Goal: Obtain resource: Download file/media

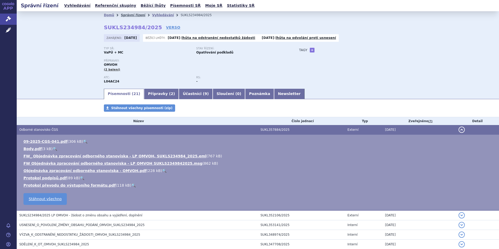
click at [131, 15] on link "Správní řízení" at bounding box center [133, 15] width 25 height 4
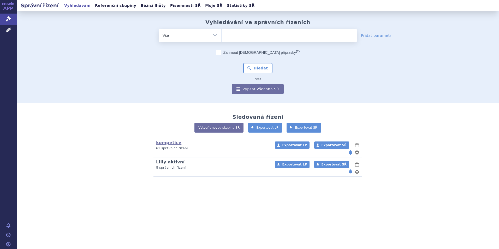
click at [167, 160] on link "Lilly aktivní" at bounding box center [170, 162] width 29 height 5
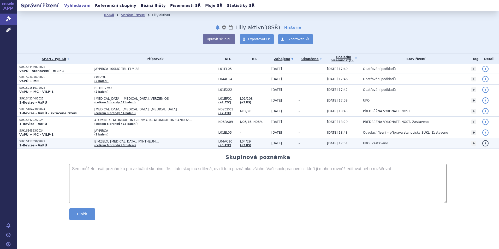
click at [102, 144] on link "(celkem 6 brandů / 9 balení)" at bounding box center [116, 145] width 42 height 3
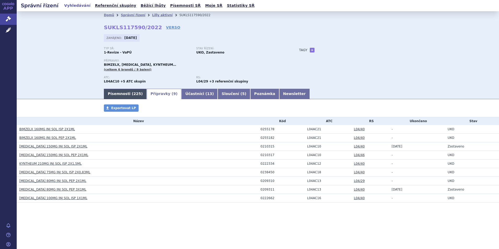
click at [117, 92] on link "Písemnosti ( 225 )" at bounding box center [125, 94] width 43 height 10
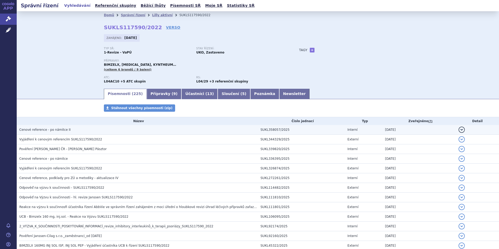
click at [48, 131] on span "Cenové reference - po námitce II" at bounding box center [44, 130] width 51 height 4
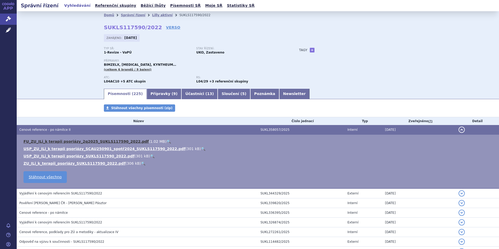
click at [66, 142] on link "FU_ZU_ILi_k terapii psoriázy_2q2025_SUKLS117590_2022.pdf" at bounding box center [86, 141] width 125 height 4
click at [49, 163] on link "ZU_ILi_k_terapii_psoriázy_SUKLS117590_2022.pdf" at bounding box center [75, 163] width 102 height 4
